Goal: Communication & Community: Answer question/provide support

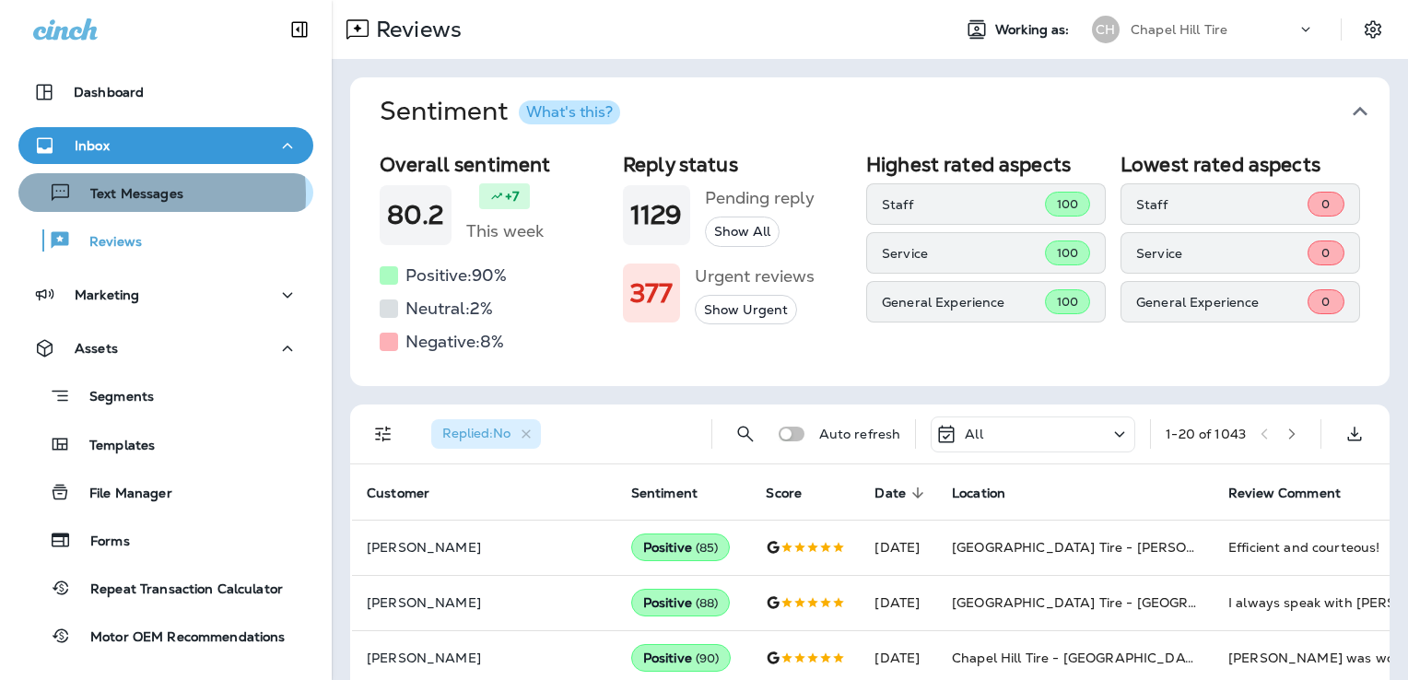
click at [123, 194] on p "Text Messages" at bounding box center [128, 195] width 112 height 18
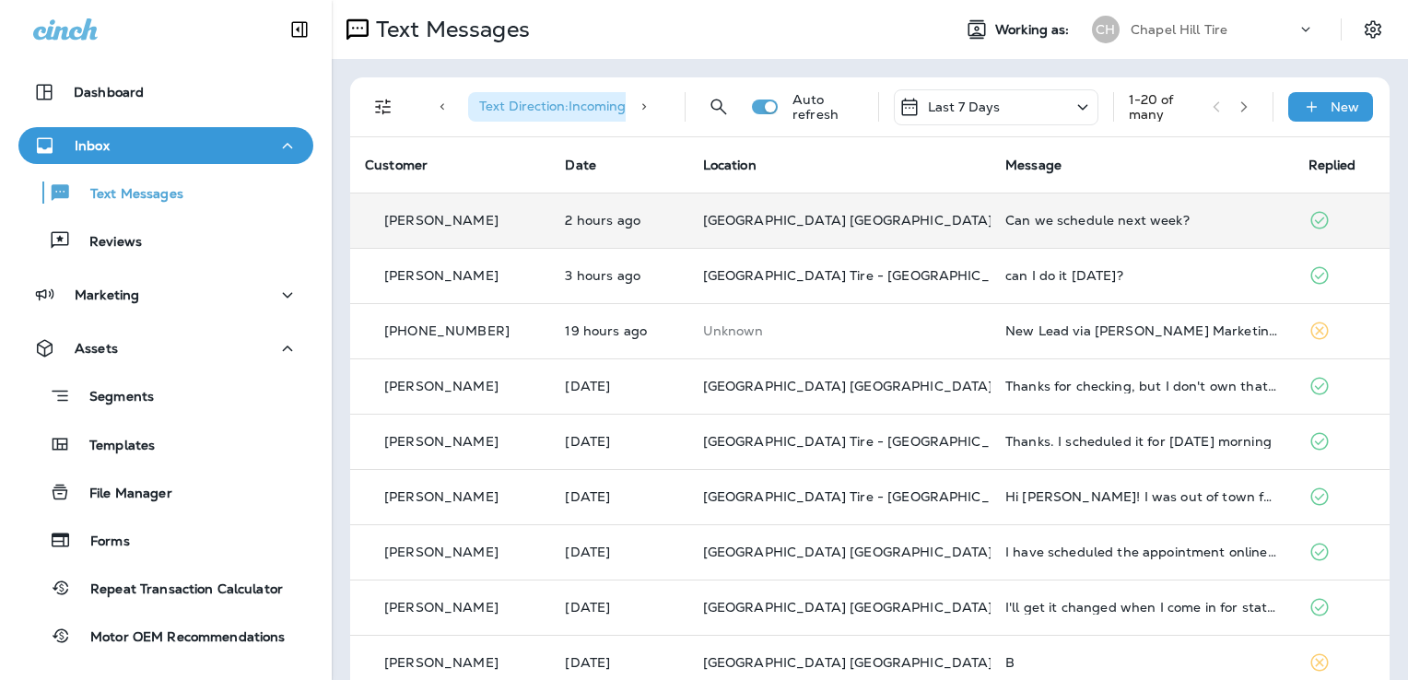
click at [991, 222] on td "Can we schedule next week?" at bounding box center [1142, 220] width 302 height 55
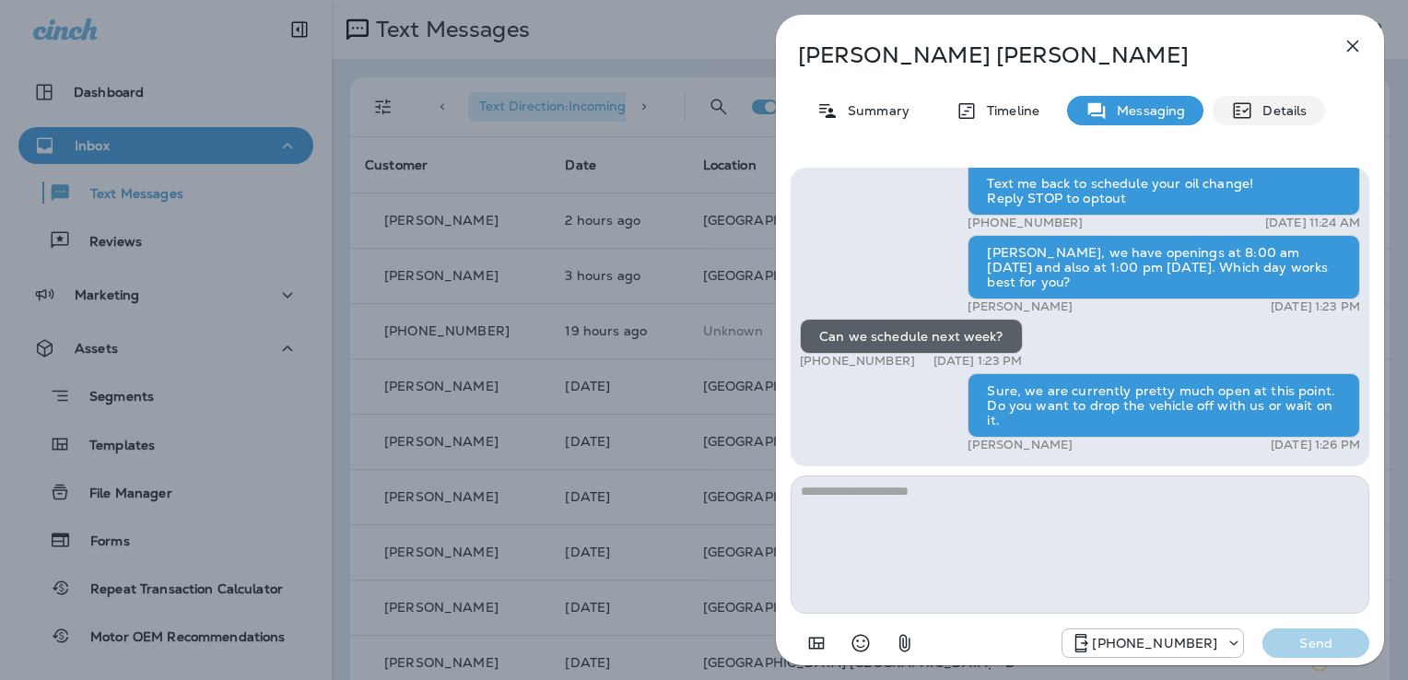
click at [1250, 105] on icon at bounding box center [1243, 111] width 18 height 16
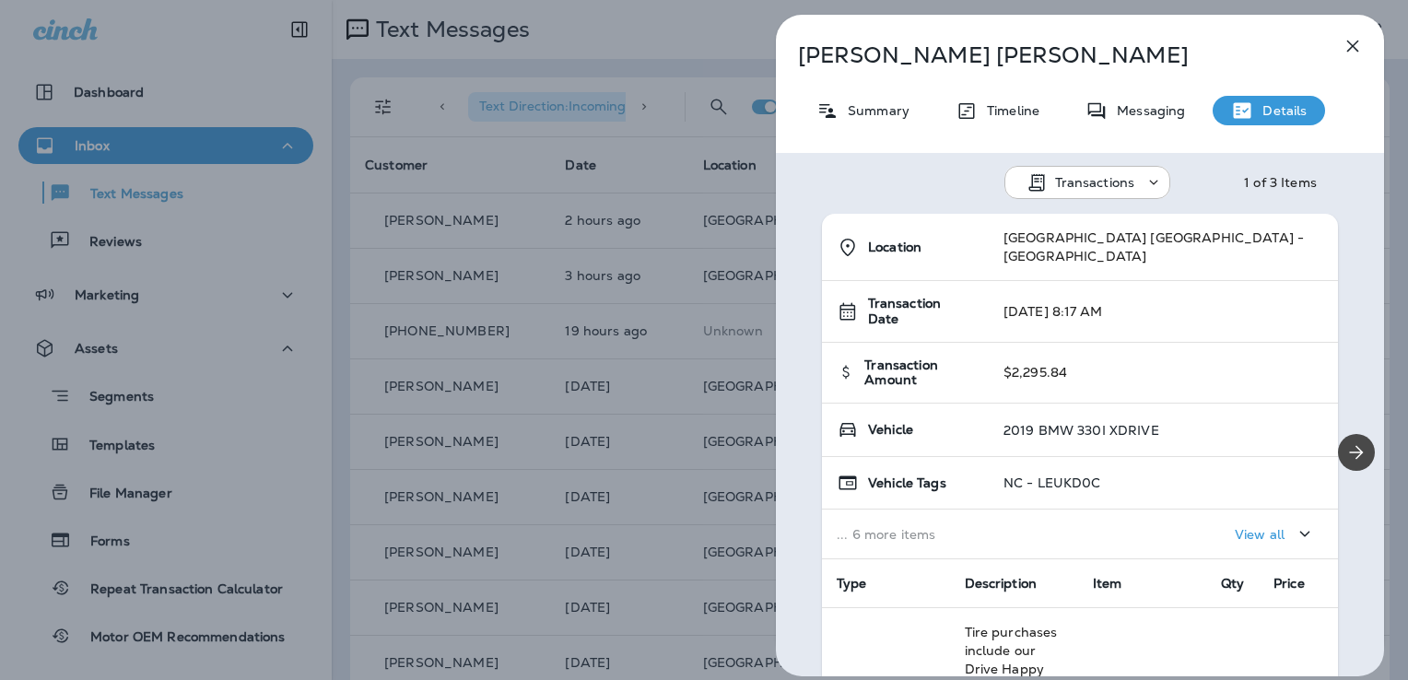
click at [1351, 46] on icon "button" at bounding box center [1353, 47] width 12 height 12
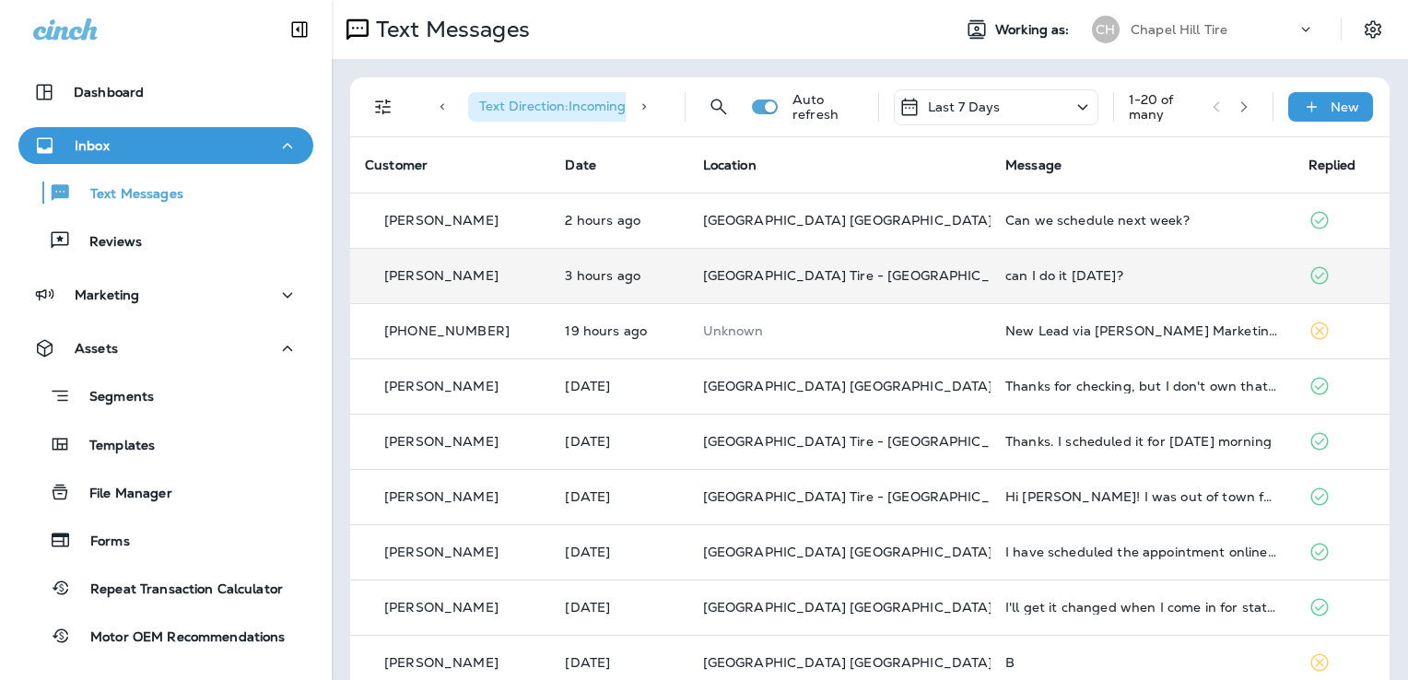
click at [1157, 272] on div "can I do it [DATE]?" at bounding box center [1141, 275] width 273 height 15
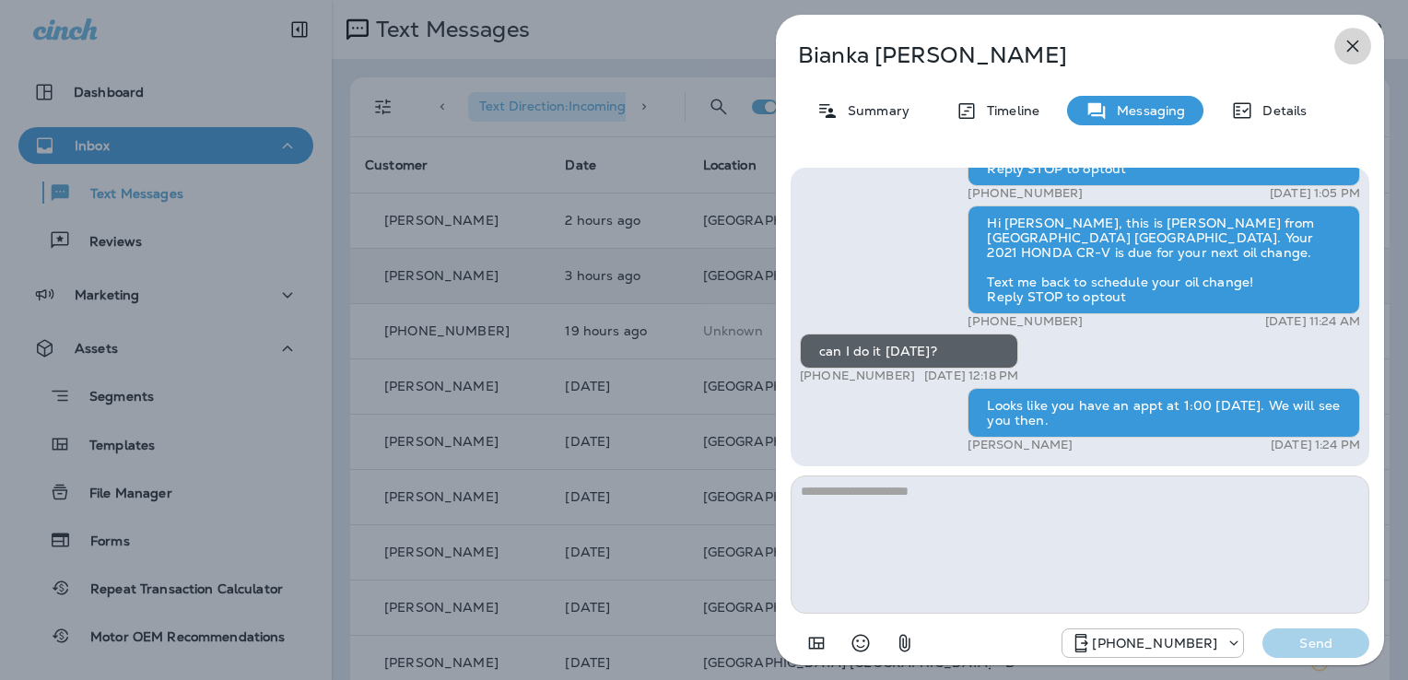
click at [1353, 40] on icon "button" at bounding box center [1353, 46] width 22 height 22
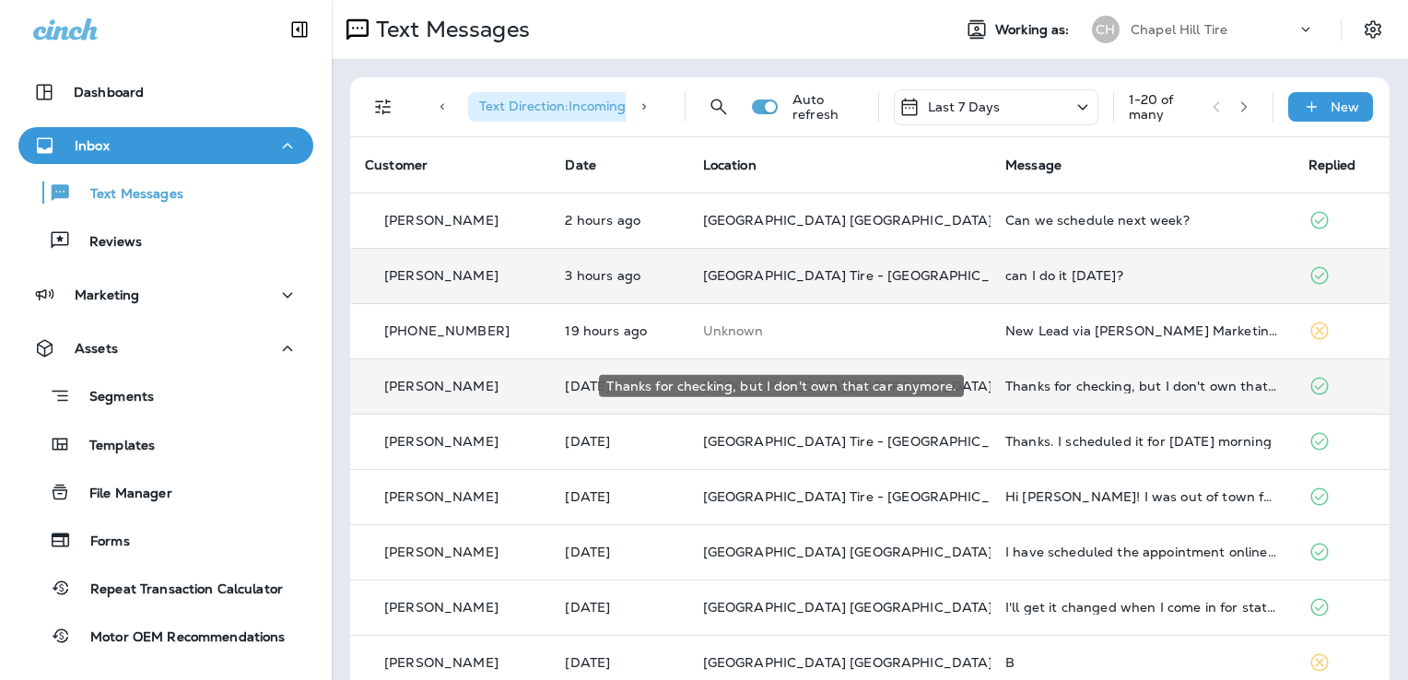
click at [1163, 393] on div "Thanks for checking, but I don't own that car anymore." at bounding box center [1141, 386] width 273 height 15
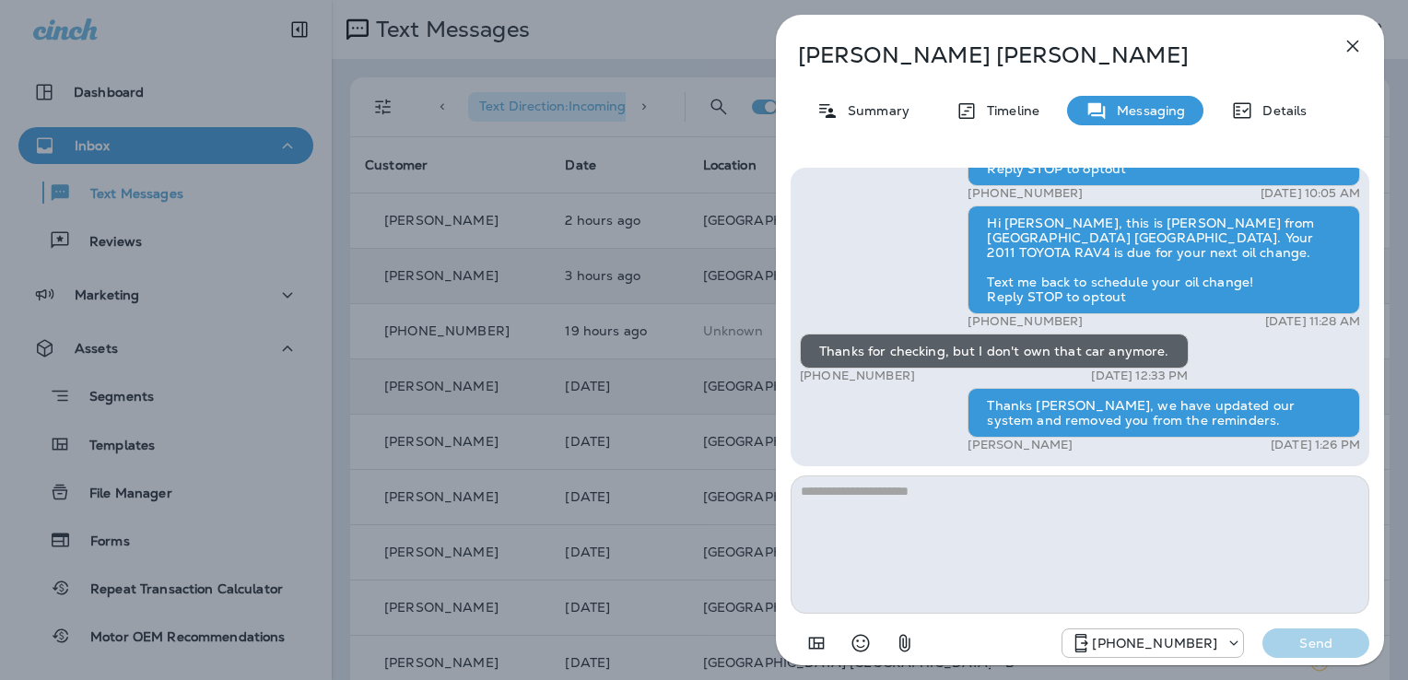
click at [1354, 39] on icon "button" at bounding box center [1353, 46] width 22 height 22
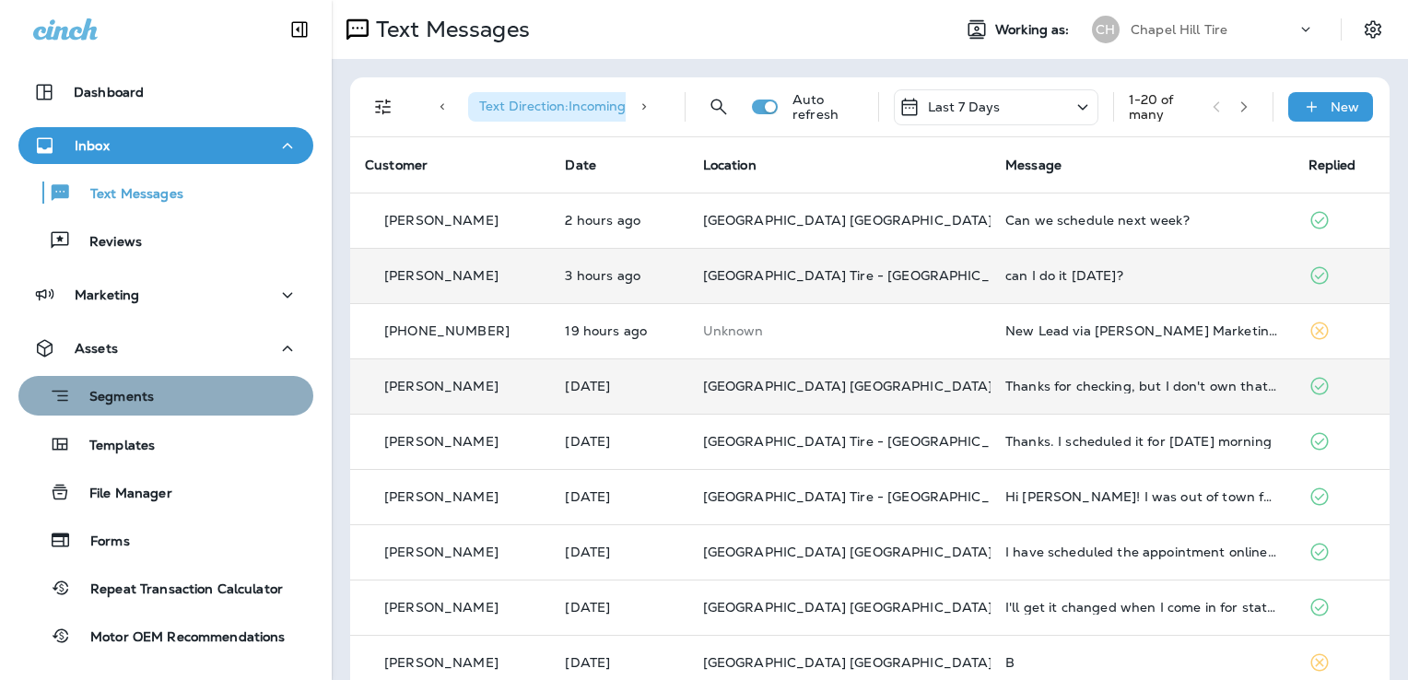
click at [164, 402] on div "Segments" at bounding box center [166, 396] width 280 height 29
